Goal: Transaction & Acquisition: Purchase product/service

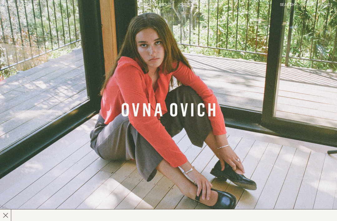
click at [15, 10] on link "Banner Link" at bounding box center [168, 110] width 337 height 221
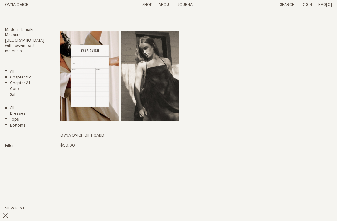
scroll to position [1126, 0]
click at [9, 69] on link "All" at bounding box center [9, 71] width 9 height 5
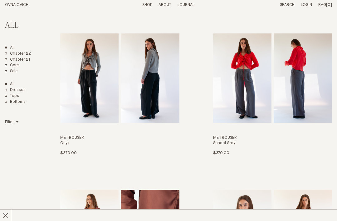
scroll to position [186, 0]
click at [301, 97] on link "Me Trouser School Grey $370.00 S M L XL" at bounding box center [272, 94] width 119 height 123
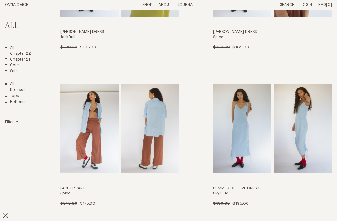
scroll to position [1073, 0]
click at [157, 151] on link "Painter Pant Spice $340.00 $175.00 S" at bounding box center [119, 145] width 119 height 123
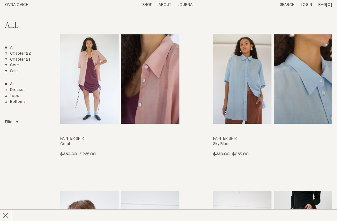
scroll to position [1279, 0]
click at [234, 128] on link "Painter Shirt Sky Blue $380.00 $285.00 OS" at bounding box center [272, 95] width 119 height 123
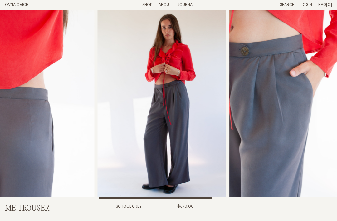
scroll to position [4, 0]
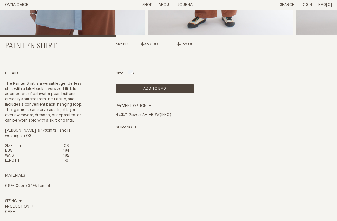
click at [166, 94] on button "Add to Bag" at bounding box center [155, 89] width 78 height 10
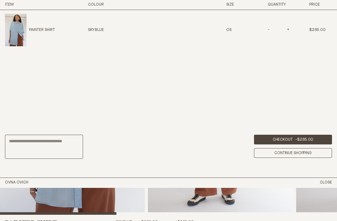
click at [315, 144] on link "Checkout - $285.00" at bounding box center [293, 140] width 78 height 10
